Goal: Transaction & Acquisition: Purchase product/service

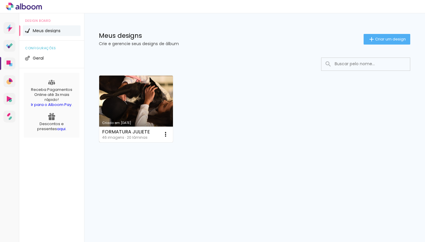
click at [135, 94] on link "Criado em [DATE]" at bounding box center [136, 109] width 74 height 67
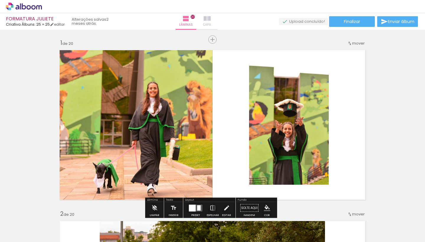
click at [211, 17] on iron-icon at bounding box center [207, 18] width 7 height 7
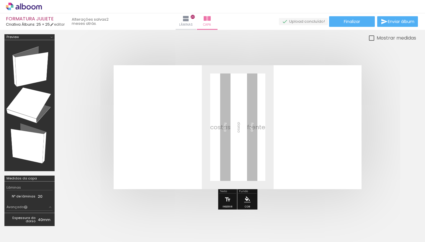
click at [189, 134] on quentale-layouter at bounding box center [238, 127] width 248 height 124
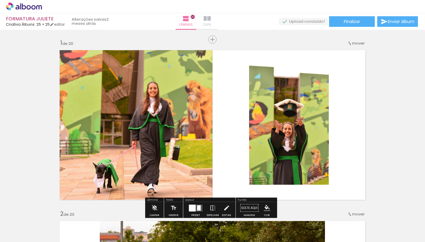
click at [211, 17] on iron-icon at bounding box center [207, 18] width 7 height 7
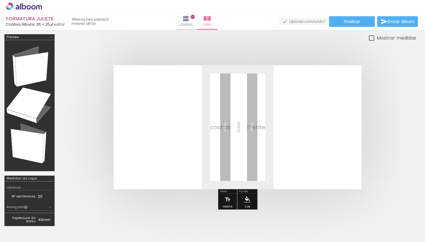
click at [175, 105] on quentale-layouter at bounding box center [238, 127] width 248 height 124
click at [129, 228] on div at bounding box center [125, 222] width 29 height 19
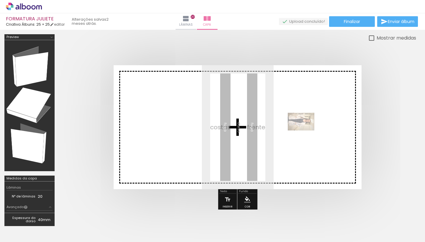
drag, startPoint x: 100, startPoint y: 226, endPoint x: 306, endPoint y: 131, distance: 226.8
click at [306, 131] on quentale-workspace at bounding box center [212, 121] width 425 height 242
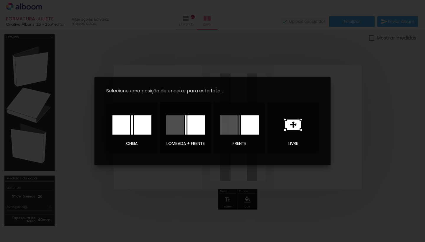
click at [195, 127] on div at bounding box center [197, 125] width 18 height 19
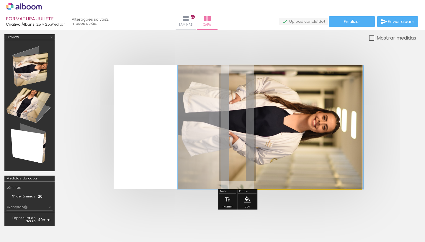
drag, startPoint x: 318, startPoint y: 133, endPoint x: 293, endPoint y: 136, distance: 25.1
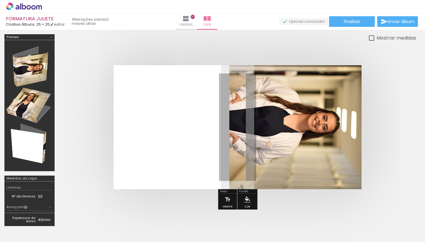
scroll to position [0, 228]
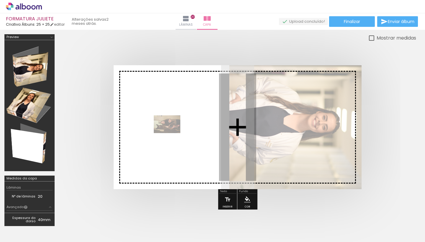
drag, startPoint x: 165, startPoint y: 228, endPoint x: 172, endPoint y: 133, distance: 94.8
click at [172, 133] on quentale-workspace at bounding box center [212, 121] width 425 height 242
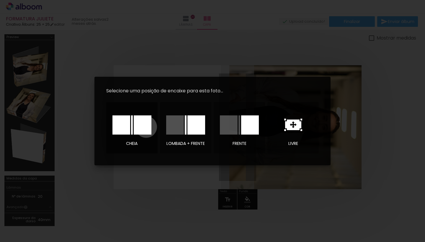
click at [146, 127] on div at bounding box center [143, 125] width 18 height 19
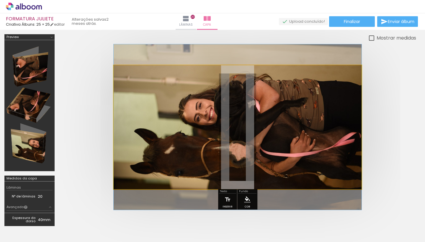
drag, startPoint x: 268, startPoint y: 123, endPoint x: 221, endPoint y: 122, distance: 47.0
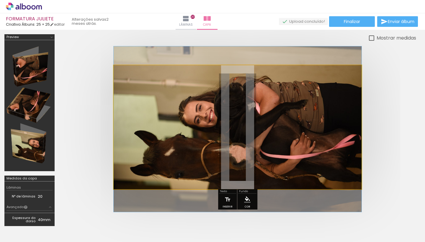
drag, startPoint x: 191, startPoint y: 119, endPoint x: 164, endPoint y: 122, distance: 27.9
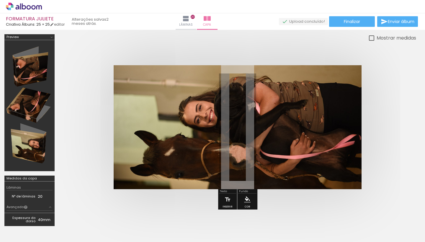
click at [386, 101] on quentale-cover at bounding box center [238, 127] width 310 height 124
drag, startPoint x: 238, startPoint y: 233, endPoint x: 235, endPoint y: 227, distance: 6.5
click at [235, 227] on div at bounding box center [231, 222] width 19 height 29
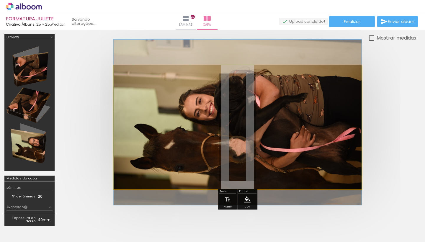
drag, startPoint x: 276, startPoint y: 120, endPoint x: 254, endPoint y: 113, distance: 22.9
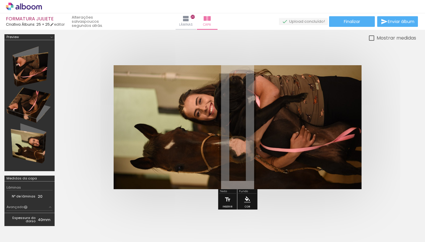
click at [367, 55] on div at bounding box center [237, 127] width 357 height 171
click at [397, 21] on span "Enviar álbum" at bounding box center [401, 21] width 27 height 4
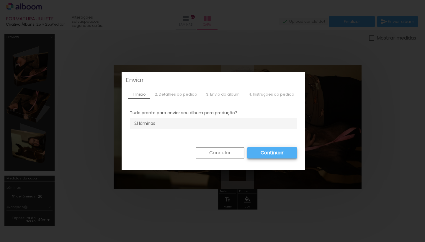
click at [0, 0] on slot "Continuar" at bounding box center [0, 0] width 0 height 0
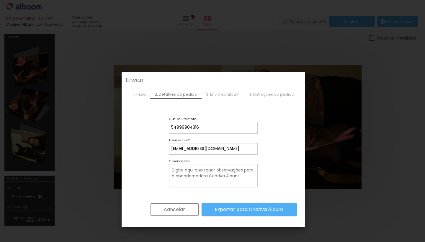
click at [364, 133] on iron-overlay-backdrop at bounding box center [212, 121] width 425 height 242
click at [0, 0] on slot "Exportar para Criativa Álbuns" at bounding box center [0, 0] width 0 height 0
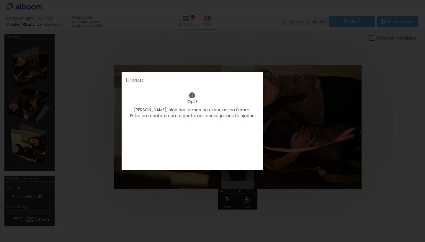
click at [239, 56] on iron-overlay-backdrop at bounding box center [212, 121] width 425 height 242
click at [192, 99] on iron-icon at bounding box center [192, 95] width 7 height 7
click at [196, 40] on iron-overlay-backdrop at bounding box center [212, 121] width 425 height 242
click at [382, 58] on iron-overlay-backdrop at bounding box center [212, 121] width 425 height 242
